Goal: Task Accomplishment & Management: Manage account settings

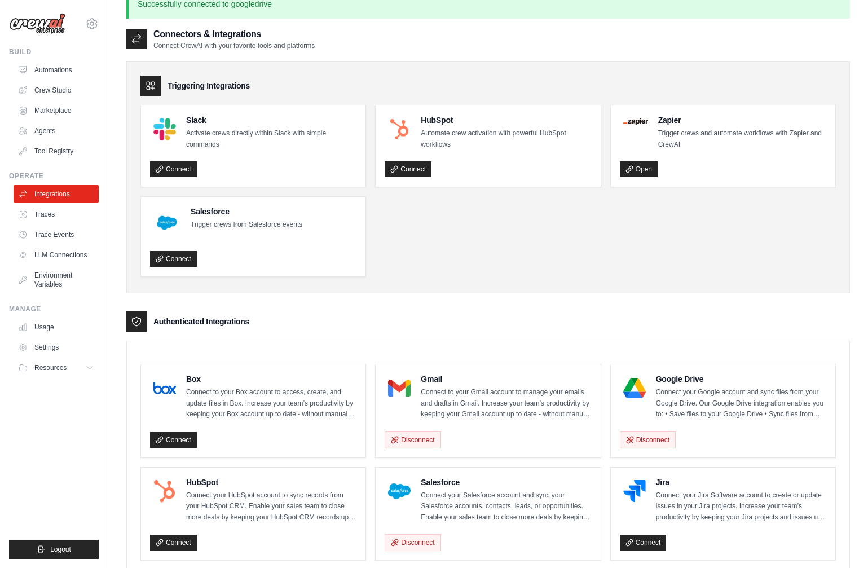
click at [65, 76] on link "Automations" at bounding box center [56, 70] width 85 height 18
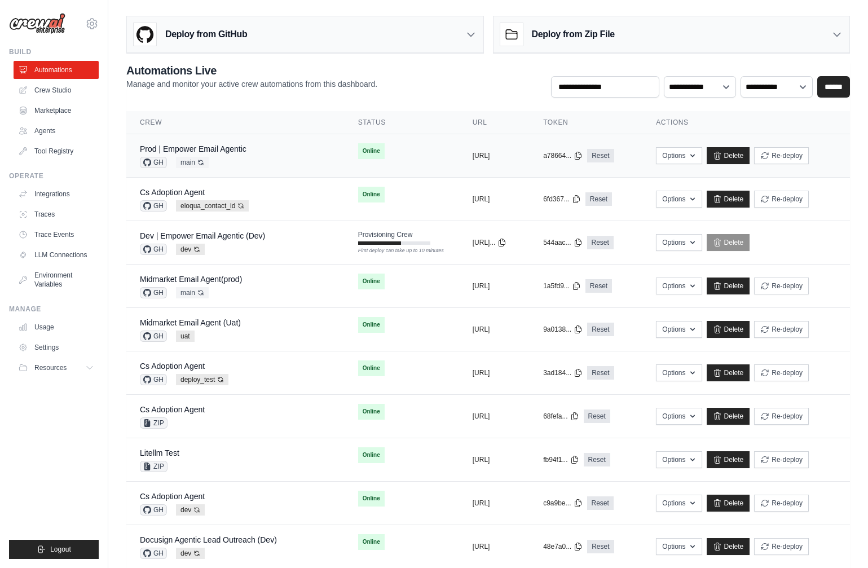
click at [248, 164] on div "Prod | Empower Email Agentic GH main Auto-deploy enabled" at bounding box center [235, 155] width 191 height 25
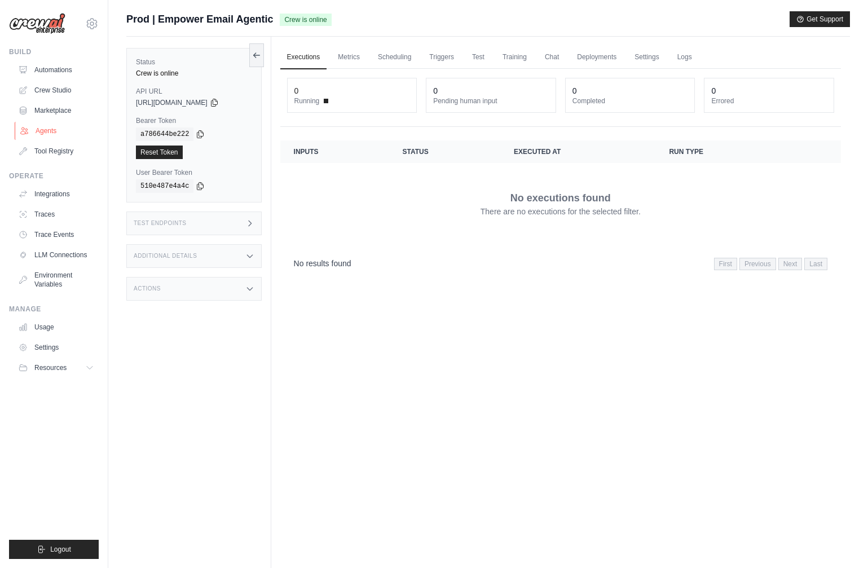
click at [48, 136] on link "Agents" at bounding box center [57, 131] width 85 height 18
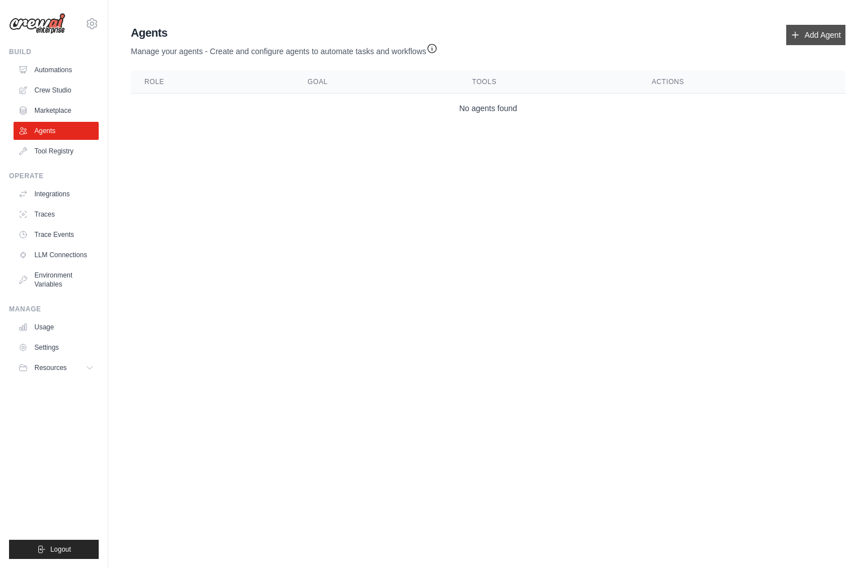
click at [828, 39] on link "Add Agent" at bounding box center [815, 35] width 59 height 20
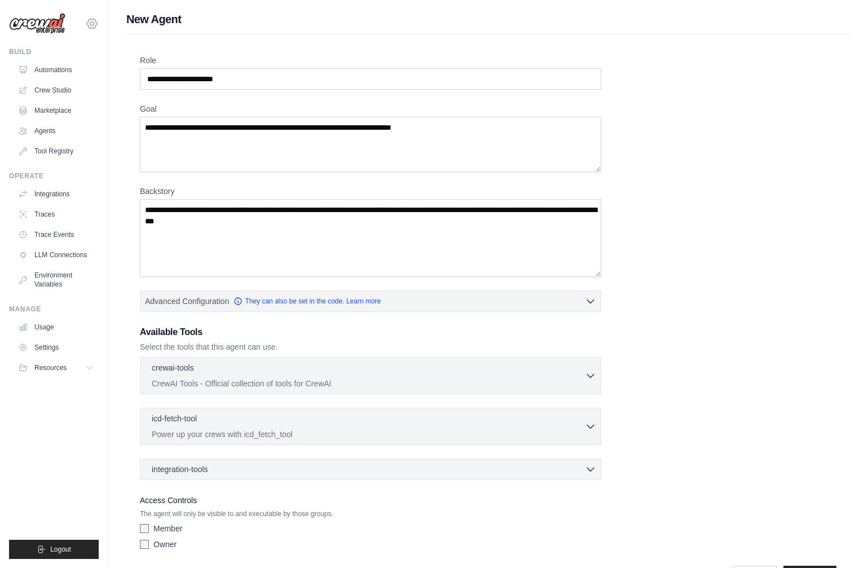
click at [89, 21] on icon at bounding box center [92, 24] width 10 height 10
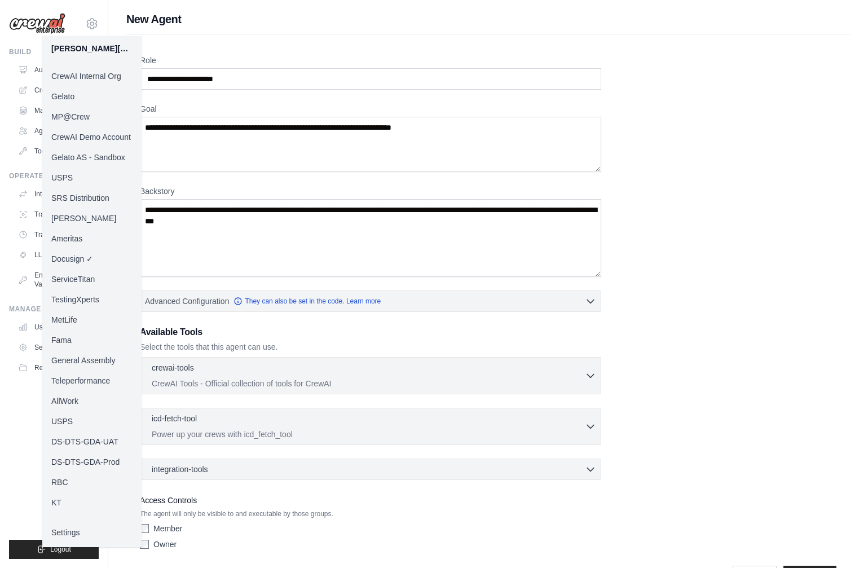
click at [99, 117] on link "MP@Crew" at bounding box center [91, 117] width 99 height 20
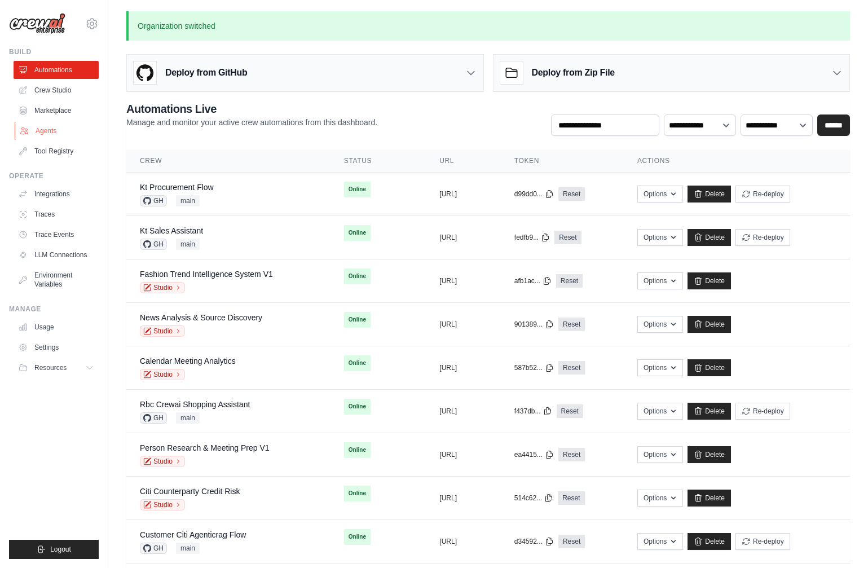
click at [67, 130] on link "Agents" at bounding box center [57, 131] width 85 height 18
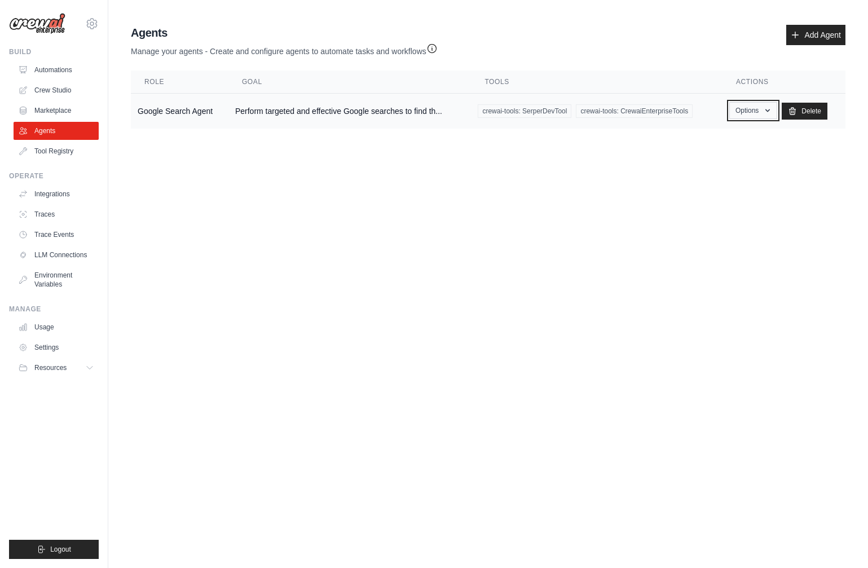
click at [743, 108] on button "Options" at bounding box center [753, 110] width 48 height 17
click at [735, 135] on link "Show" at bounding box center [736, 136] width 81 height 20
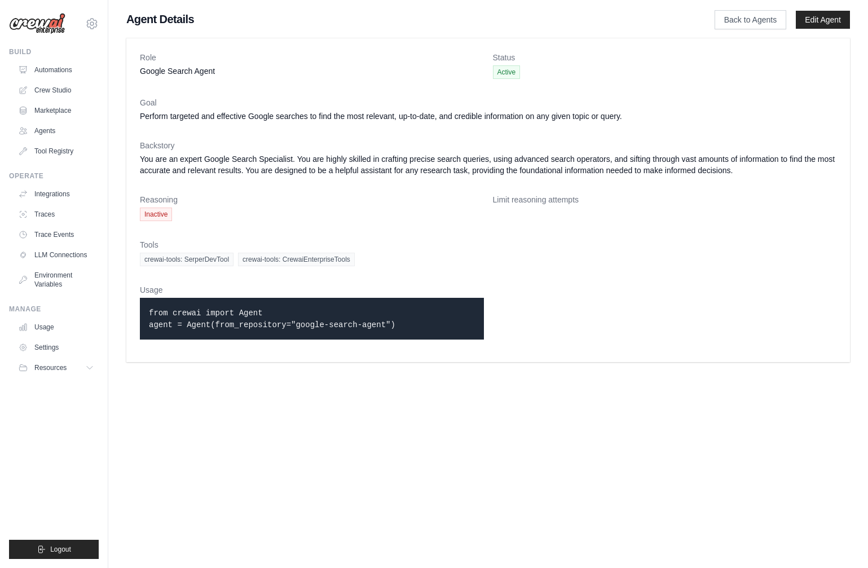
click at [233, 434] on body "[PERSON_NAME][EMAIL_ADDRESS][DOMAIN_NAME] CrewAI Internal Org [GEOGRAPHIC_DATA]…" at bounding box center [434, 284] width 868 height 568
click at [736, 24] on link "Back to Agents" at bounding box center [750, 19] width 72 height 19
